Goal: Task Accomplishment & Management: Manage account settings

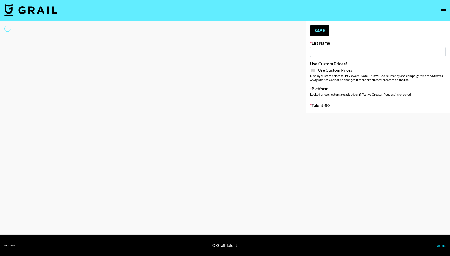
type input "Flimeal + Liveling"
checkbox input "true"
select select "Brand"
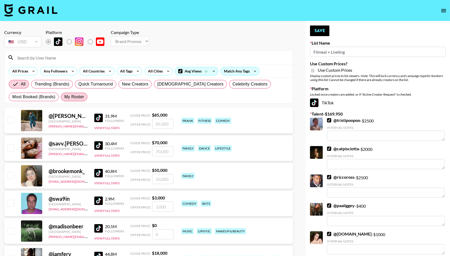
click at [83, 95] on span "My Roster" at bounding box center [74, 97] width 20 height 6
click at [64, 97] on input "My Roster" at bounding box center [64, 97] width 0 height 0
radio input "true"
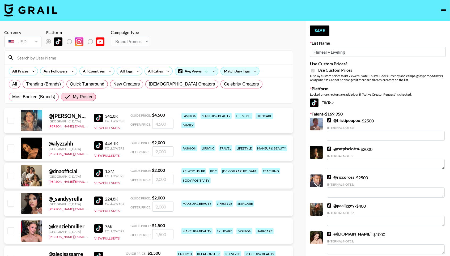
click at [162, 127] on input "number" at bounding box center [162, 124] width 21 height 10
checkbox input "true"
type input "2000"
click at [8, 176] on input "checkbox" at bounding box center [10, 175] width 6 height 6
checkbox input "true"
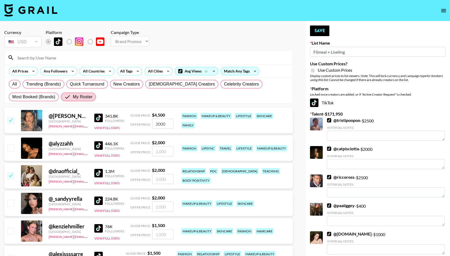
type input "2000"
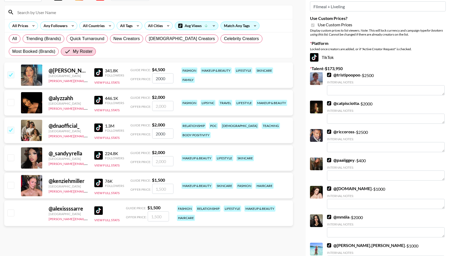
scroll to position [46, 0]
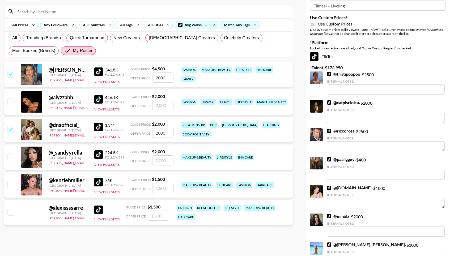
click at [10, 212] on input "checkbox" at bounding box center [10, 212] width 6 height 6
checkbox input "true"
type input "1500"
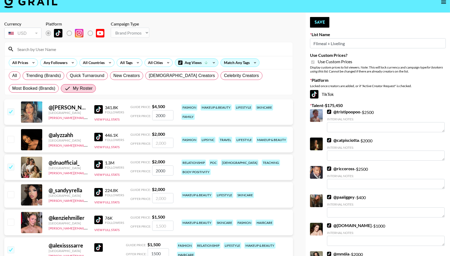
scroll to position [10, 0]
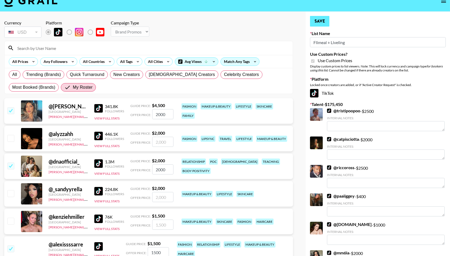
click at [323, 20] on button "Save" at bounding box center [319, 21] width 19 height 11
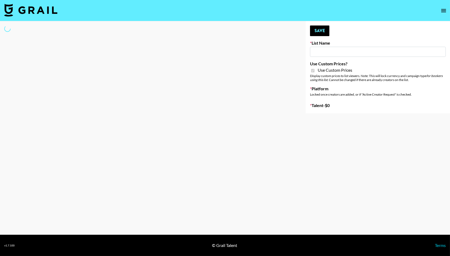
type input "Peppermayo"
checkbox input "true"
select select "Brand"
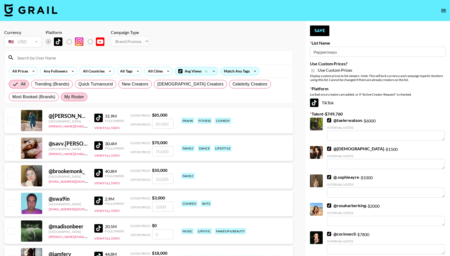
click at [80, 97] on span "My Roster" at bounding box center [74, 97] width 20 height 6
click at [64, 97] on input "My Roster" at bounding box center [64, 97] width 0 height 0
radio input "true"
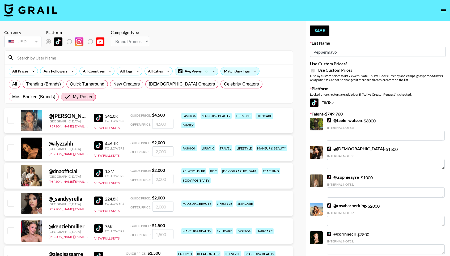
click at [7, 120] on input "checkbox" at bounding box center [10, 120] width 6 height 6
checkbox input "true"
type input "4500"
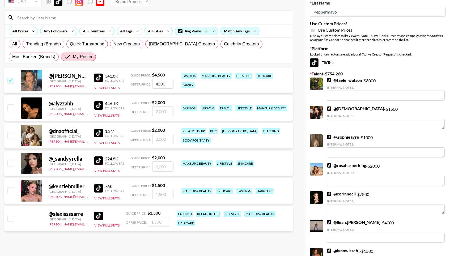
scroll to position [40, 0]
click at [9, 217] on input "checkbox" at bounding box center [10, 218] width 6 height 6
checkbox input "true"
type input "1500"
click at [8, 192] on input "checkbox" at bounding box center [10, 190] width 6 height 6
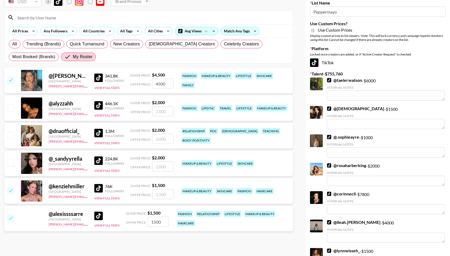
checkbox input "true"
type input "1500"
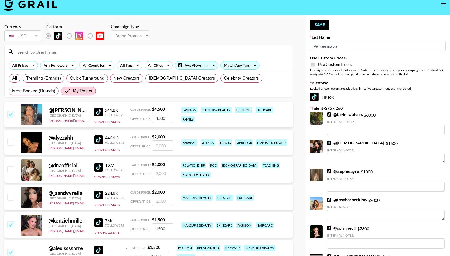
scroll to position [6, 0]
click at [322, 22] on button "Save" at bounding box center [319, 25] width 19 height 11
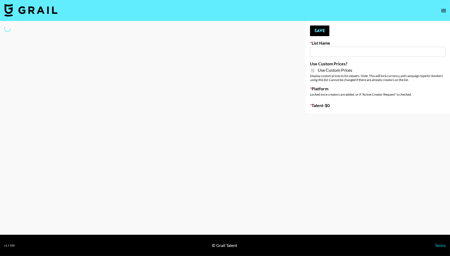
type input "Whipped US"
checkbox input "true"
select select "Brand"
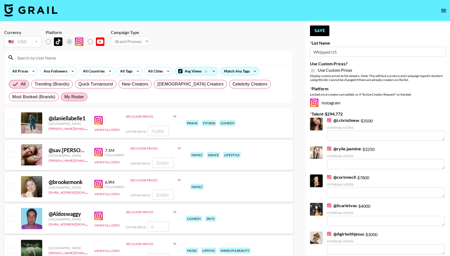
click at [69, 97] on span "My Roster" at bounding box center [74, 97] width 20 height 6
click at [64, 97] on input "My Roster" at bounding box center [64, 97] width 0 height 0
radio input "true"
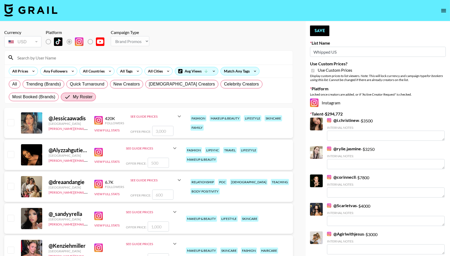
click at [11, 118] on div "@ Jessicaawadis United States norlyn.hooriani@grail-talent.com 420K Followers V…" at bounding box center [148, 123] width 289 height 30
click at [10, 121] on input "checkbox" at bounding box center [10, 122] width 6 height 6
checkbox input "true"
click at [164, 131] on input "3000" at bounding box center [162, 131] width 21 height 10
drag, startPoint x: 165, startPoint y: 130, endPoint x: 149, endPoint y: 130, distance: 16.2
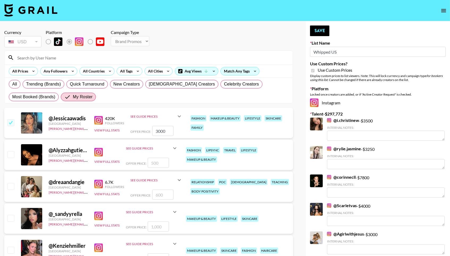
click at [149, 130] on div "Offer Price: 3000" at bounding box center [156, 131] width 52 height 10
type input "4000"
click at [324, 32] on button "Save" at bounding box center [319, 31] width 19 height 11
